Goal: Information Seeking & Learning: Learn about a topic

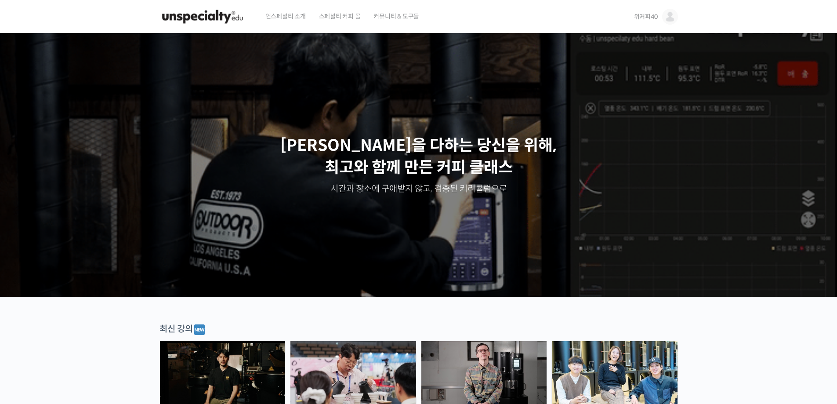
click at [647, 19] on span "위커피40" at bounding box center [646, 17] width 24 height 8
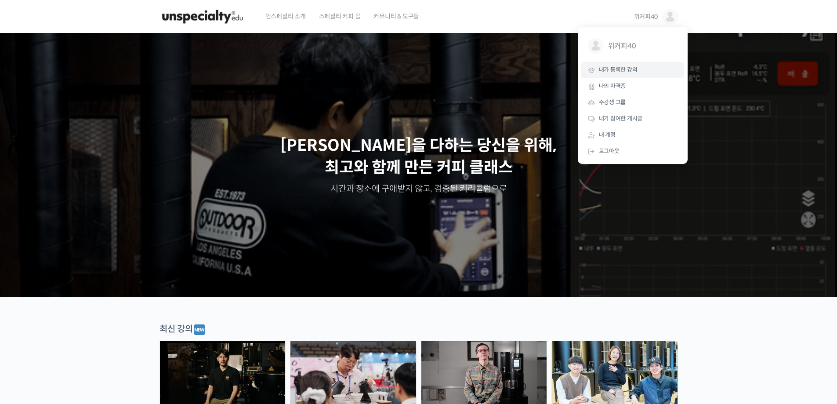
click at [625, 70] on span "내가 등록한 강의" at bounding box center [618, 69] width 39 height 7
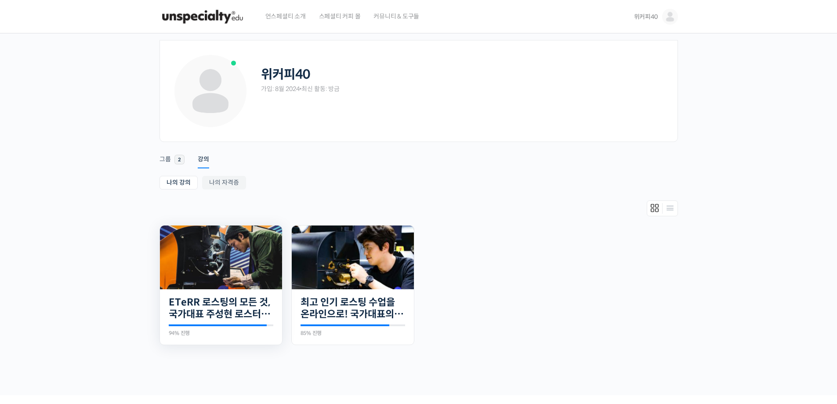
click at [216, 267] on img at bounding box center [221, 257] width 122 height 64
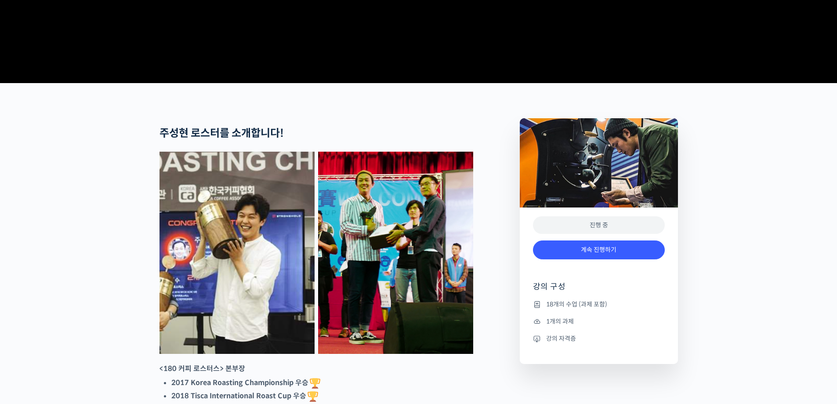
scroll to position [308, 0]
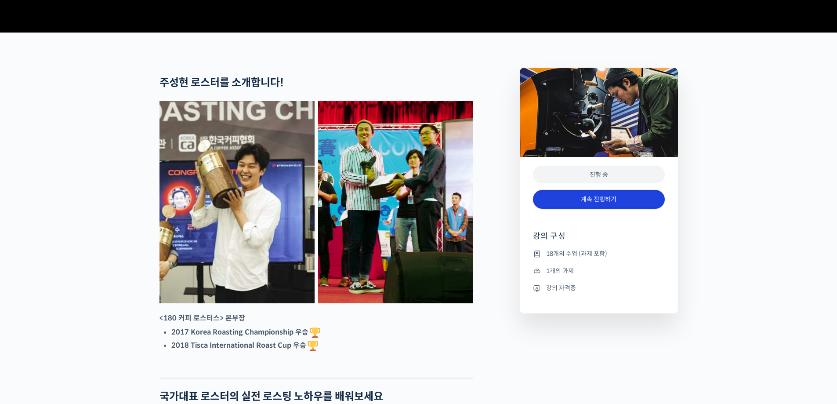
click at [578, 209] on link "계속 진행하기" at bounding box center [599, 199] width 132 height 19
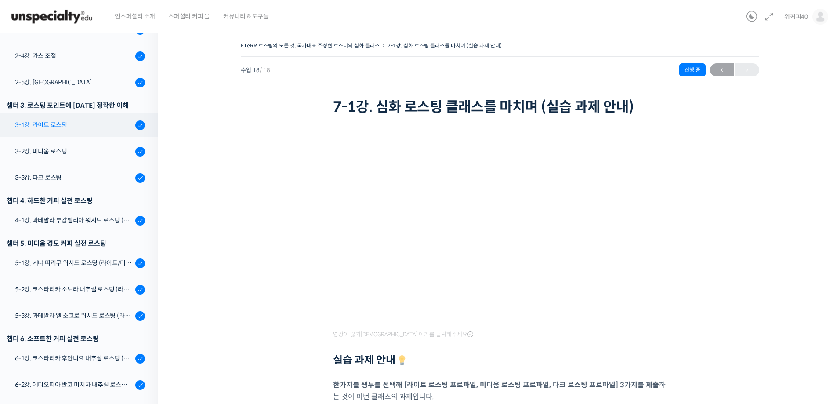
scroll to position [253, 0]
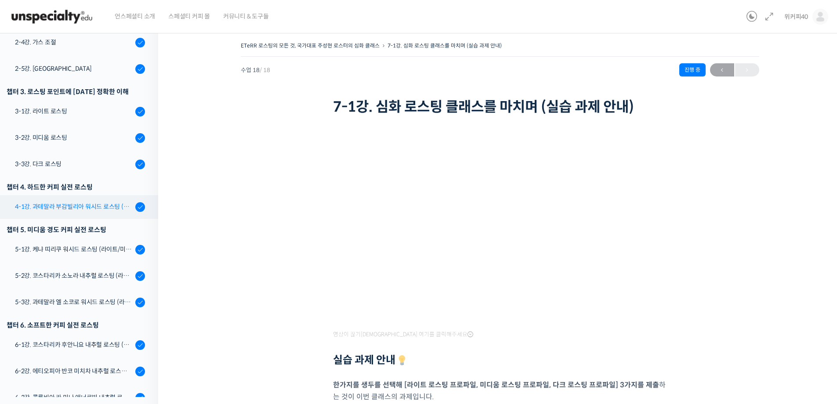
click at [88, 206] on div "4-1강. 과테말라 부감빌리아 워시드 로스팅 (라이트/미디움/다크)" at bounding box center [74, 207] width 118 height 10
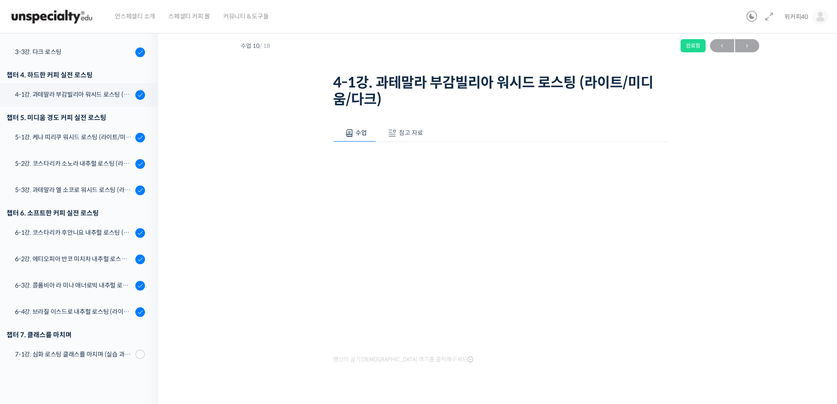
scroll to position [44, 0]
